Goal: Navigation & Orientation: Find specific page/section

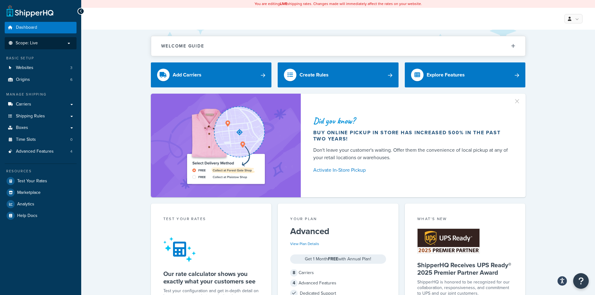
click at [49, 42] on p "Scope: Live" at bounding box center [40, 43] width 66 height 5
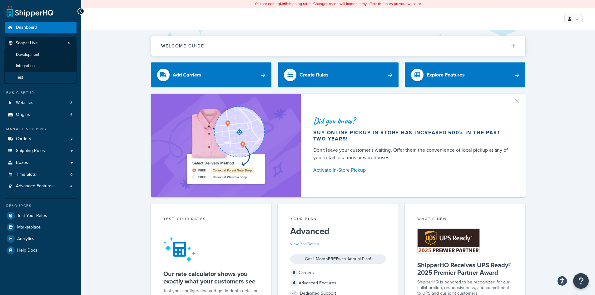
click at [32, 75] on li "Test" at bounding box center [40, 78] width 72 height 12
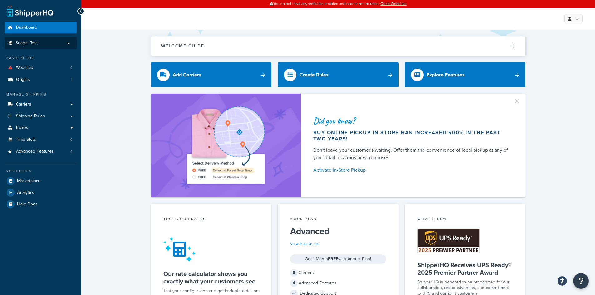
click at [44, 41] on p "Scope: Test" at bounding box center [40, 43] width 66 height 5
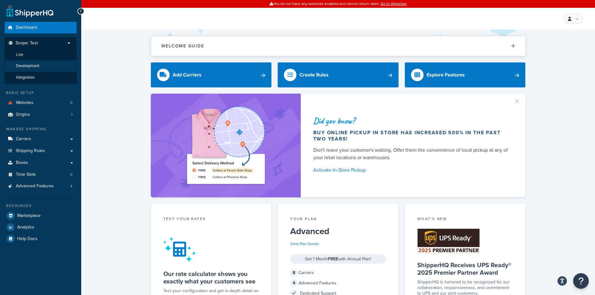
click at [37, 65] on span "Development" at bounding box center [27, 65] width 23 height 5
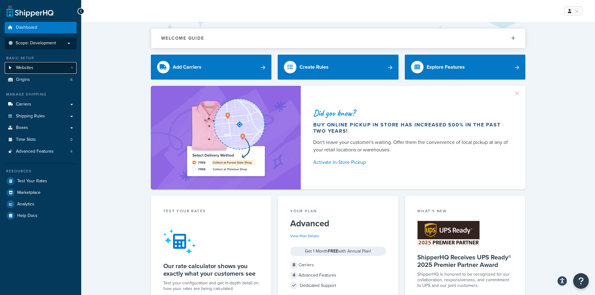
click at [49, 67] on link "Websites 1" at bounding box center [41, 68] width 72 height 12
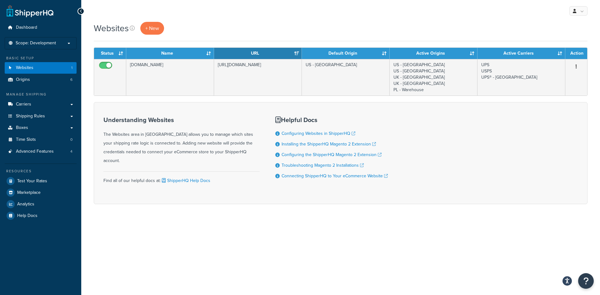
click at [179, 98] on form "Status Name URL Default Origin Active Origins Active Carriers Action [DOMAIN_NA…" at bounding box center [341, 125] width 494 height 157
click at [206, 28] on div "Websites + New" at bounding box center [341, 28] width 494 height 13
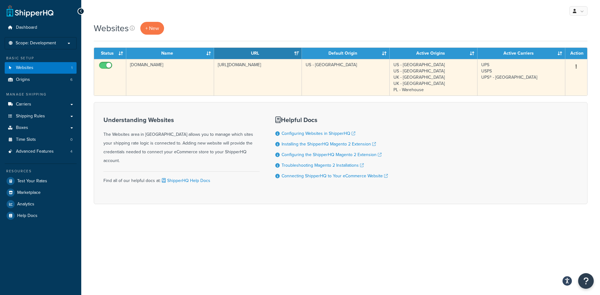
click at [578, 65] on button "button" at bounding box center [576, 67] width 9 height 10
